Goal: Information Seeking & Learning: Learn about a topic

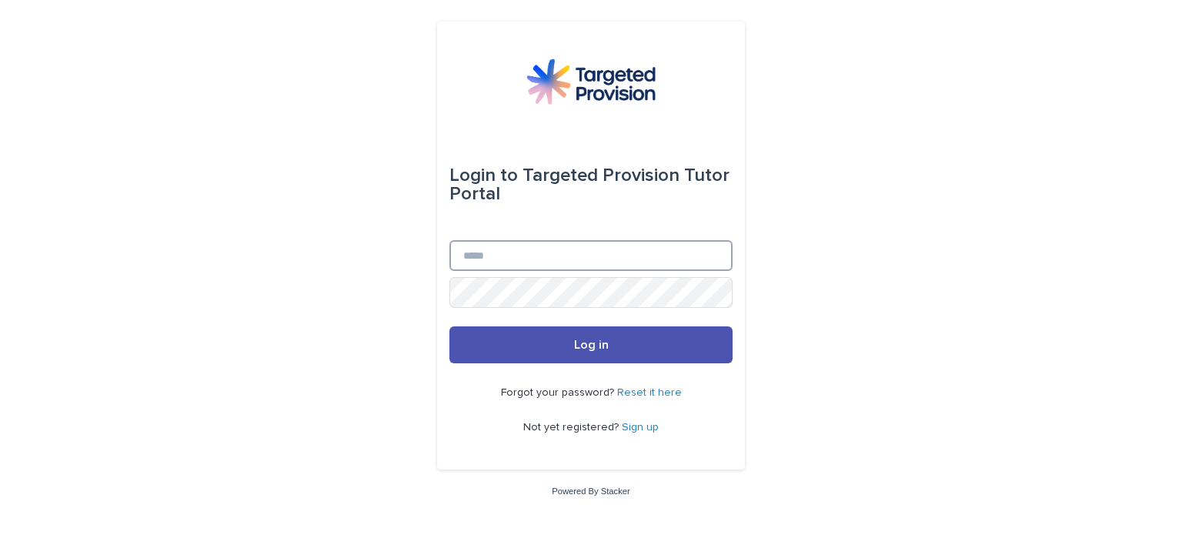
click at [491, 249] on input "Email" at bounding box center [590, 255] width 283 height 31
type input "**********"
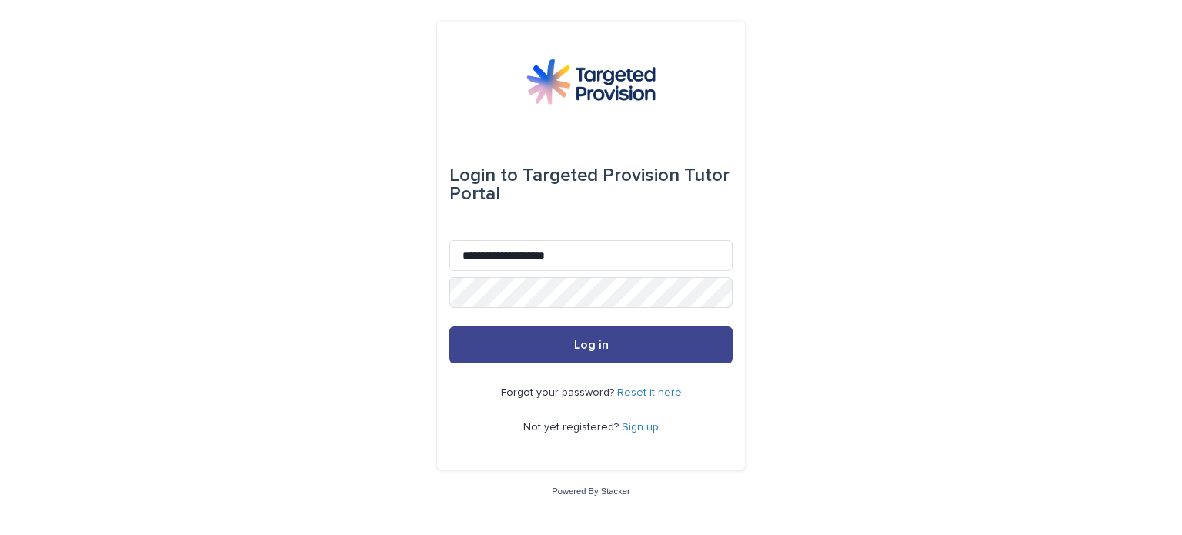
click at [578, 353] on button "Log in" at bounding box center [590, 344] width 283 height 37
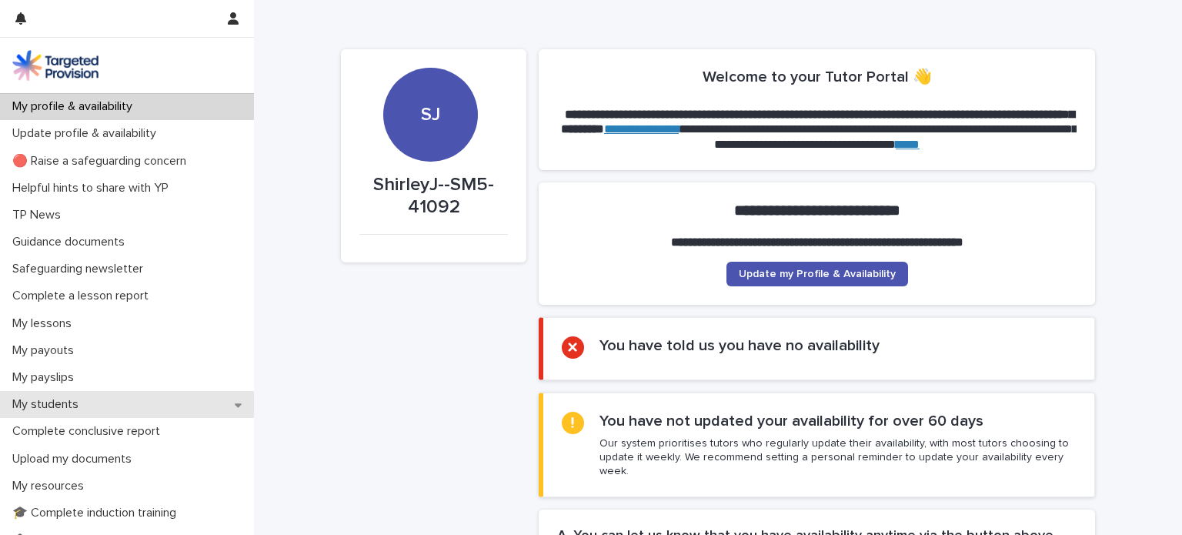
click at [65, 400] on p "My students" at bounding box center [48, 404] width 85 height 15
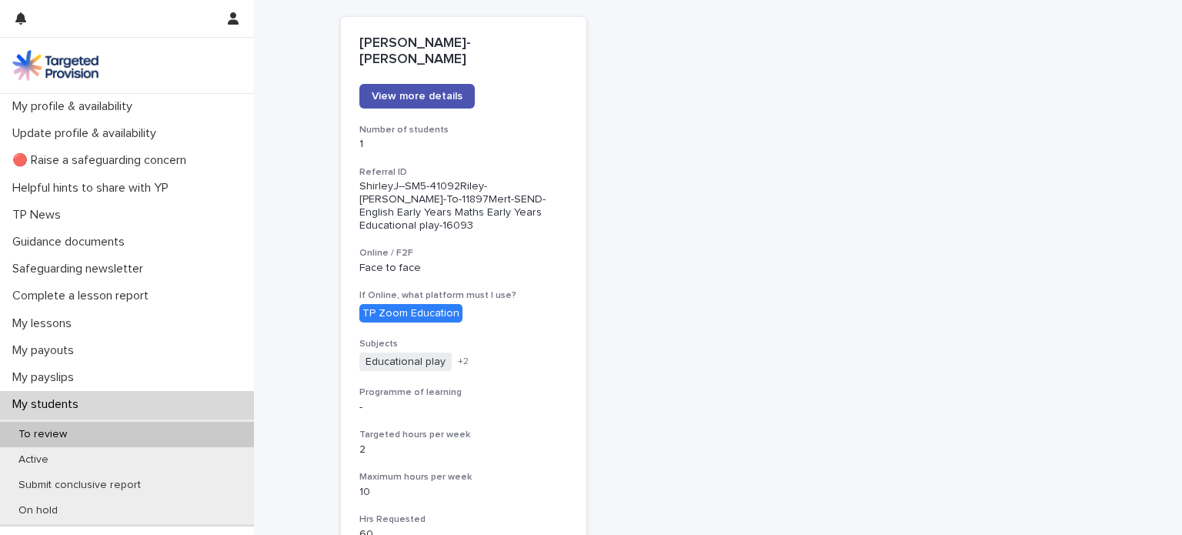
scroll to position [212, 0]
click at [437, 92] on span "View more details" at bounding box center [417, 97] width 91 height 11
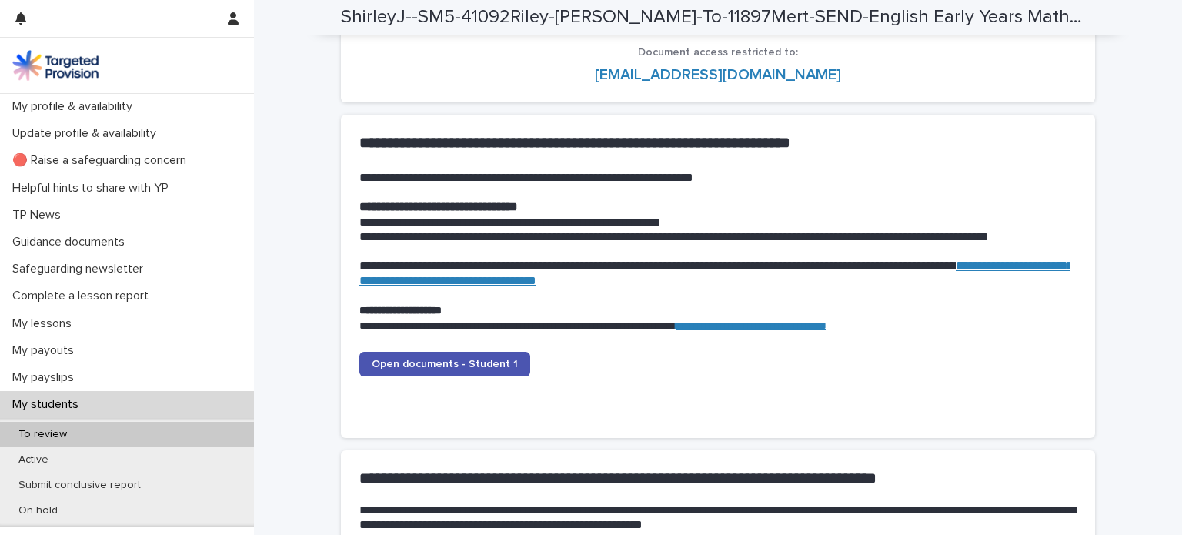
scroll to position [1464, 0]
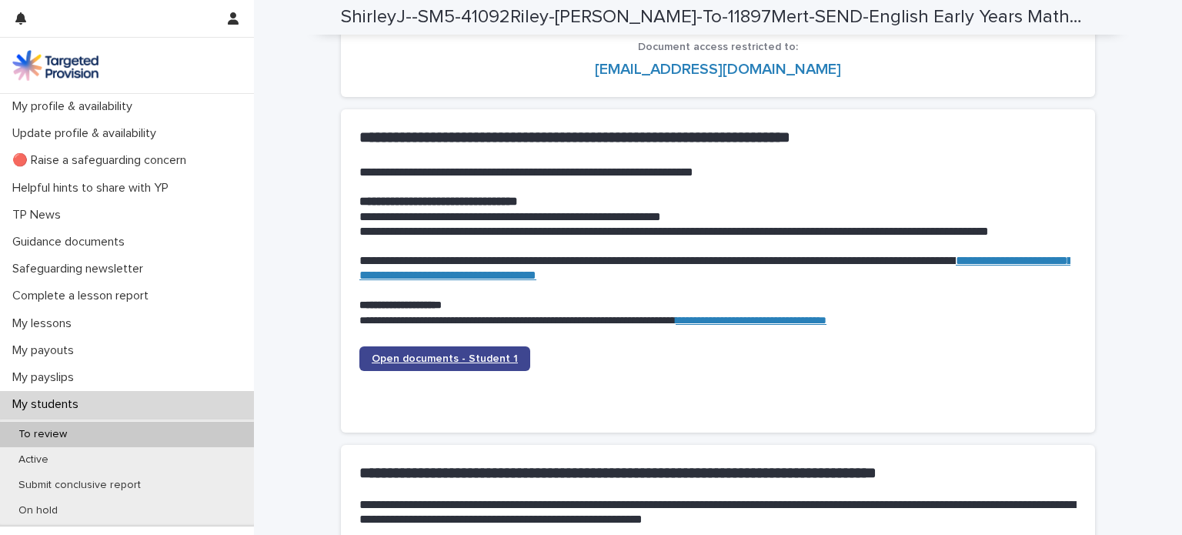
click at [392, 353] on span "Open documents - Student 1" at bounding box center [445, 358] width 146 height 11
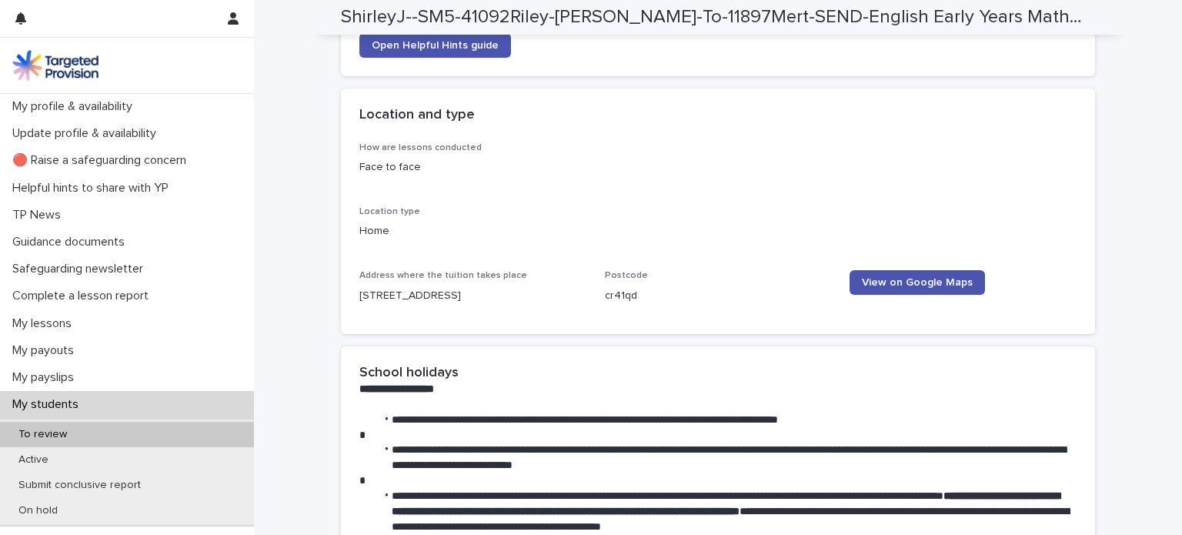
scroll to position [2038, 0]
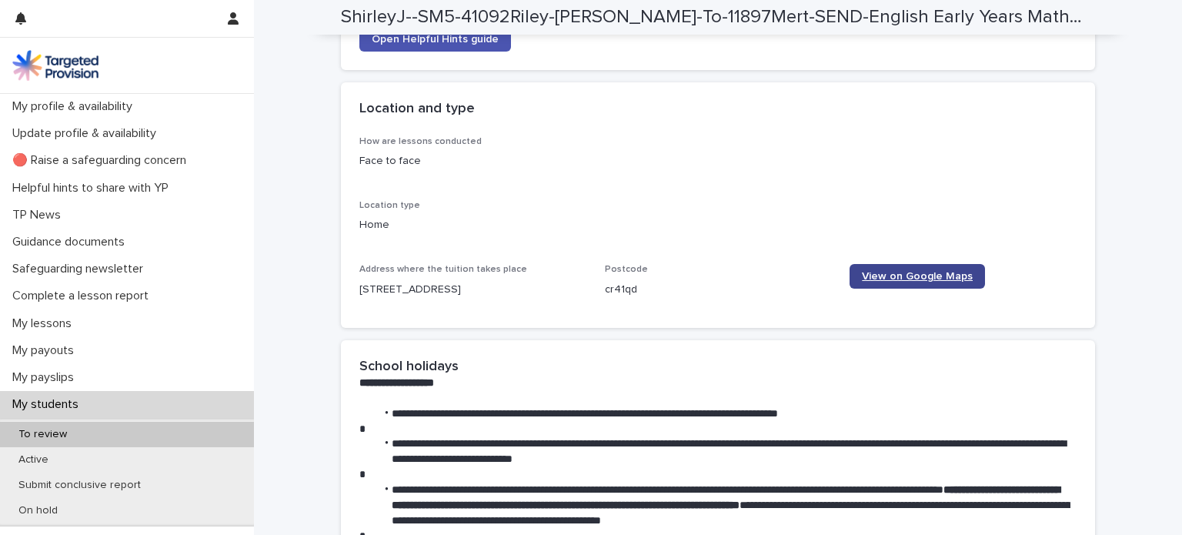
click at [905, 264] on link "View on Google Maps" at bounding box center [916, 276] width 135 height 25
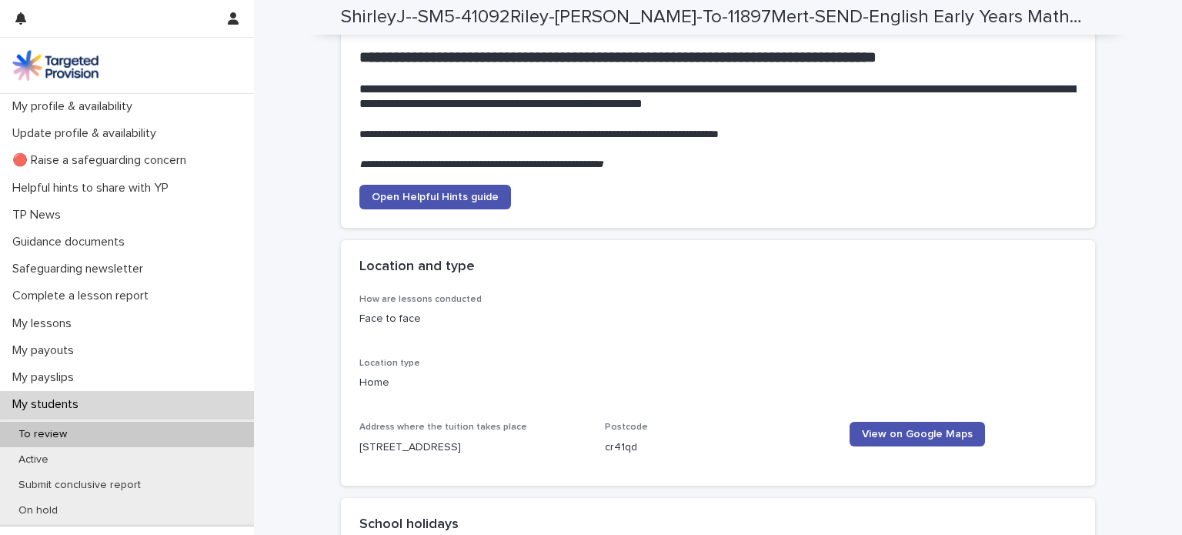
scroll to position [1885, 0]
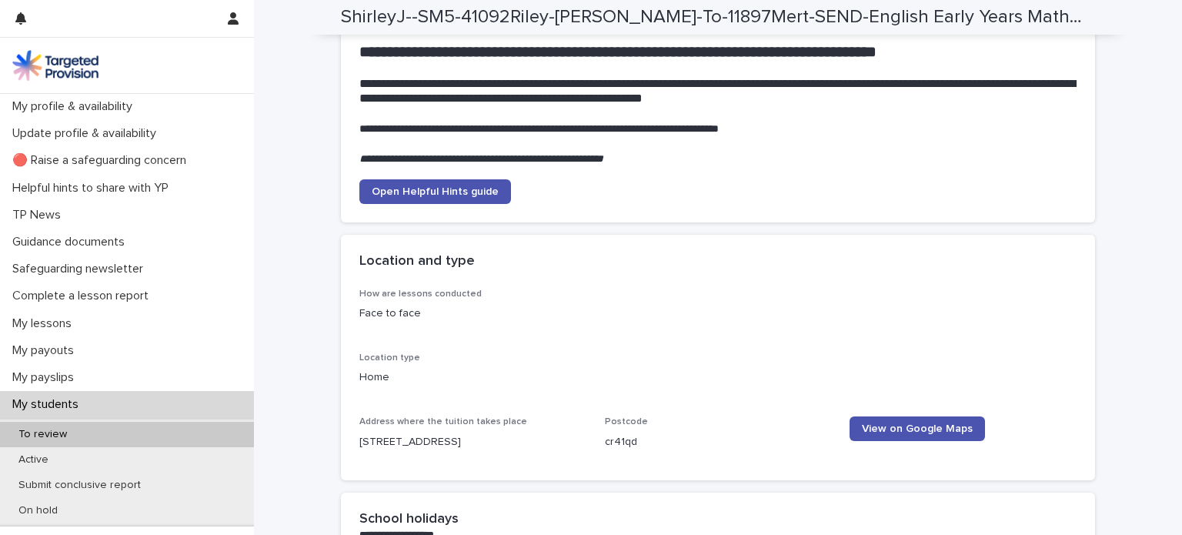
drag, startPoint x: 594, startPoint y: 421, endPoint x: 649, endPoint y: 421, distance: 55.4
click at [649, 421] on div "How are lessons conducted Face to face Location type Home Address where the tui…" at bounding box center [717, 376] width 717 height 174
copy p "cr41qd"
